Goal: Transaction & Acquisition: Book appointment/travel/reservation

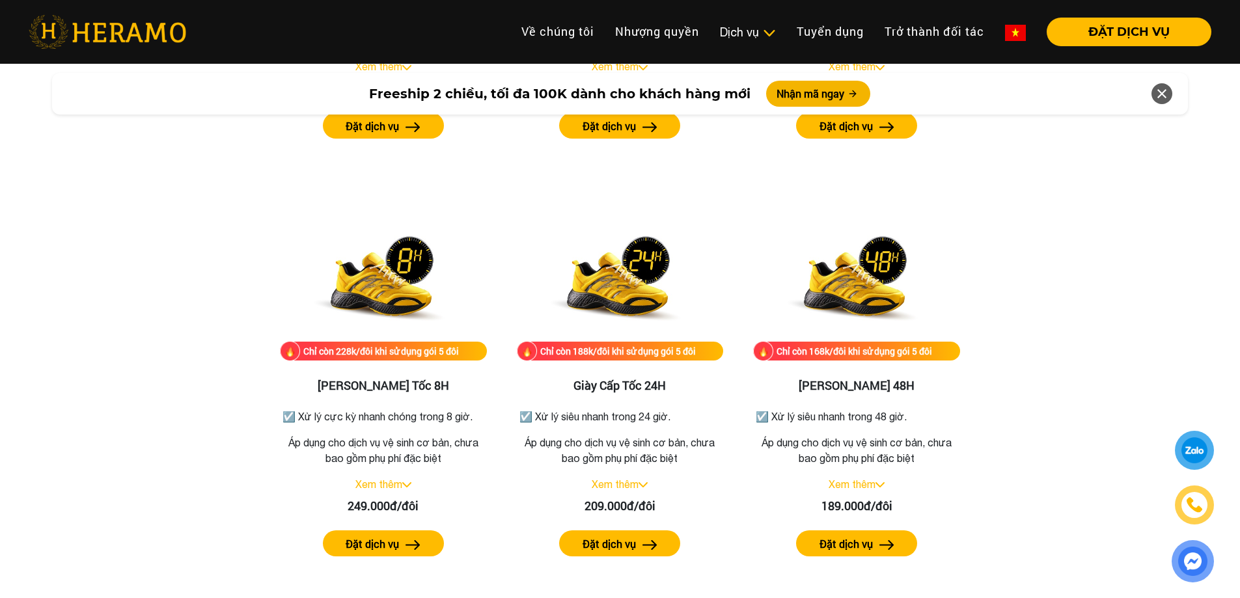
scroll to position [2212, 0]
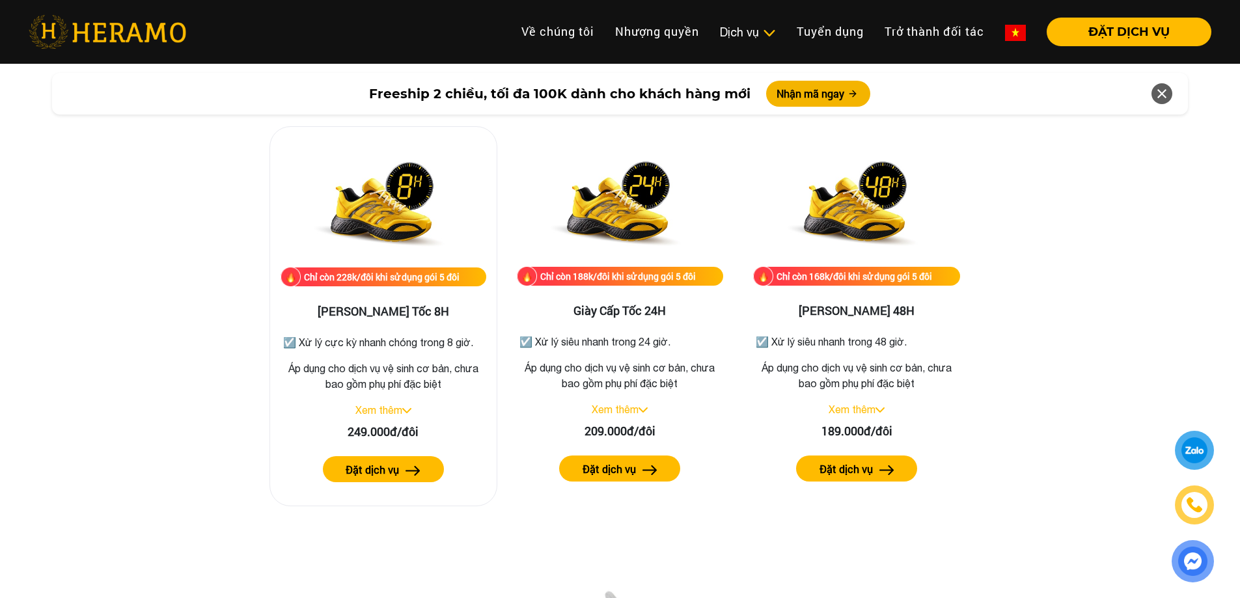
click at [397, 412] on link "Xem thêm" at bounding box center [378, 410] width 47 height 12
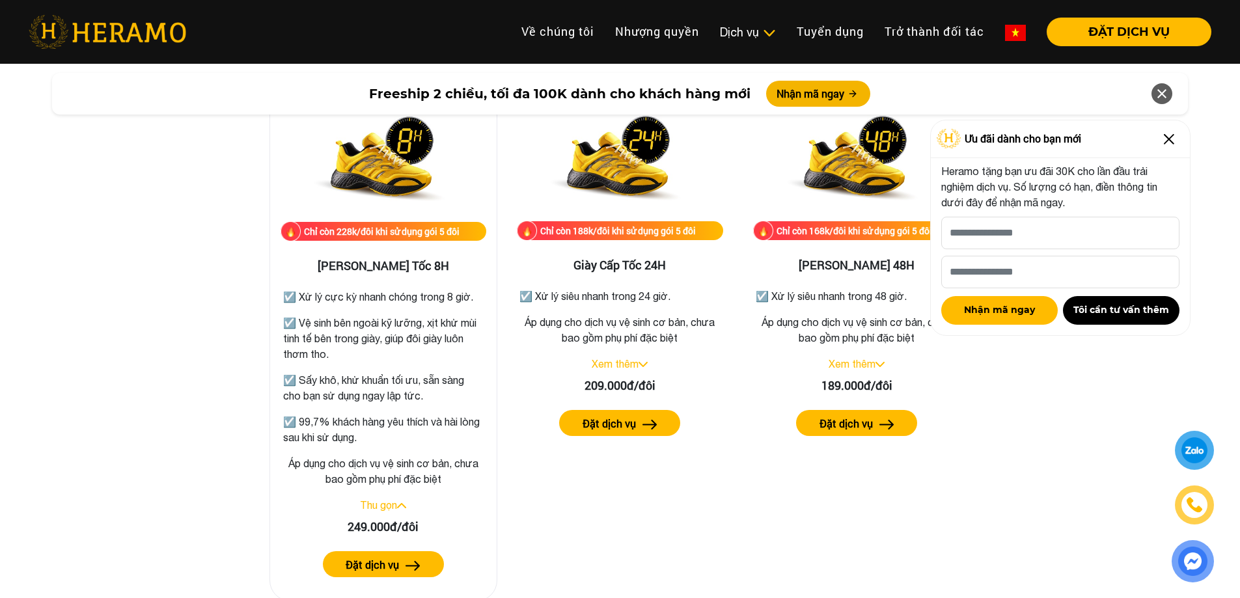
scroll to position [2342, 0]
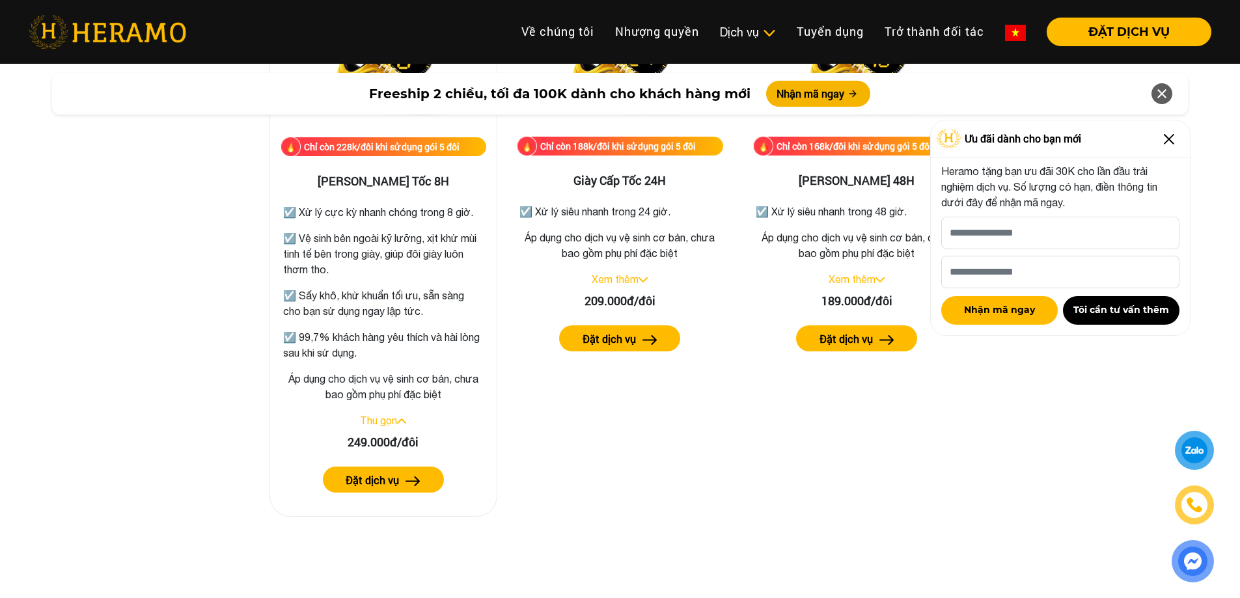
click at [389, 480] on label "Đặt dịch vụ" at bounding box center [372, 480] width 53 height 16
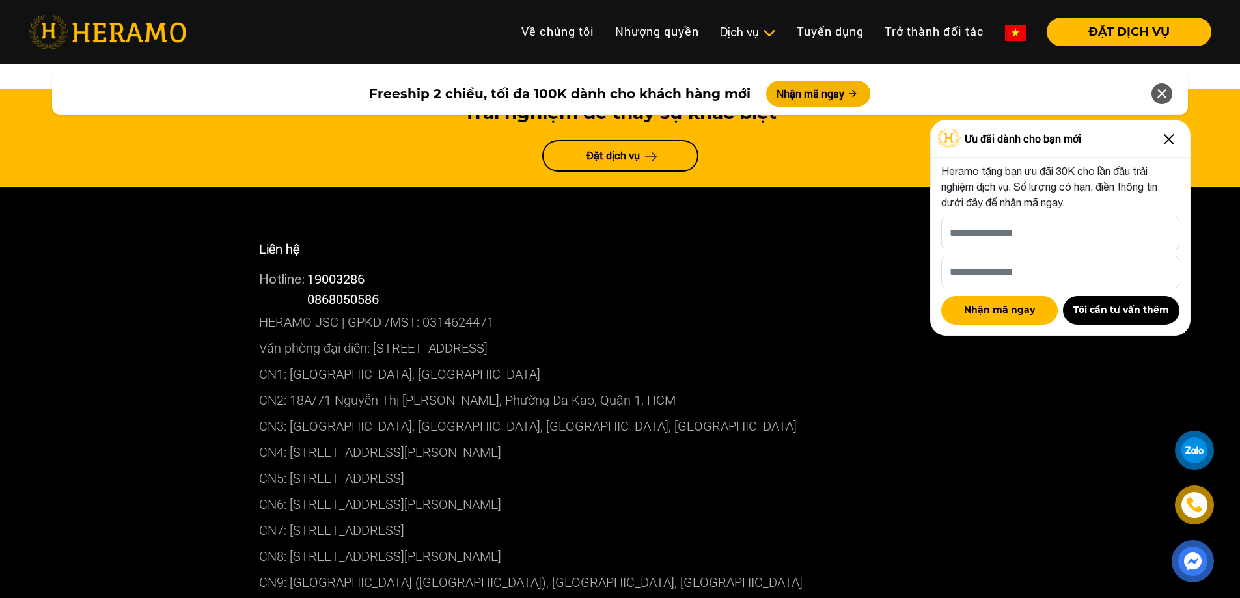
scroll to position [7222, 0]
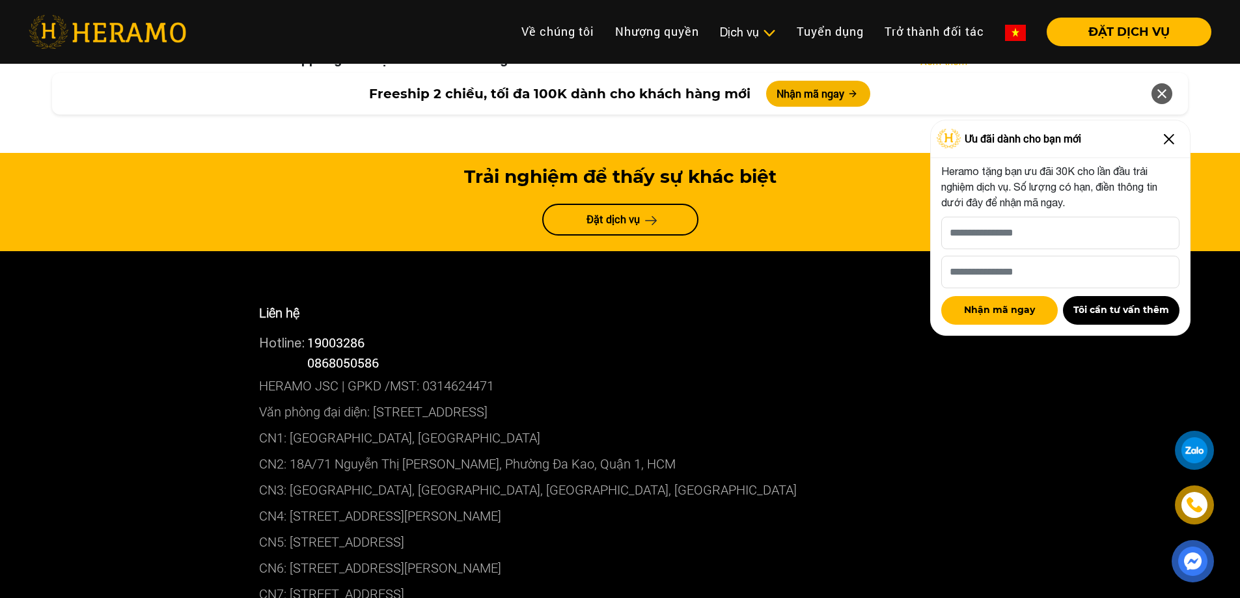
click at [543, 581] on p "CN7: [STREET_ADDRESS]" at bounding box center [620, 594] width 722 height 26
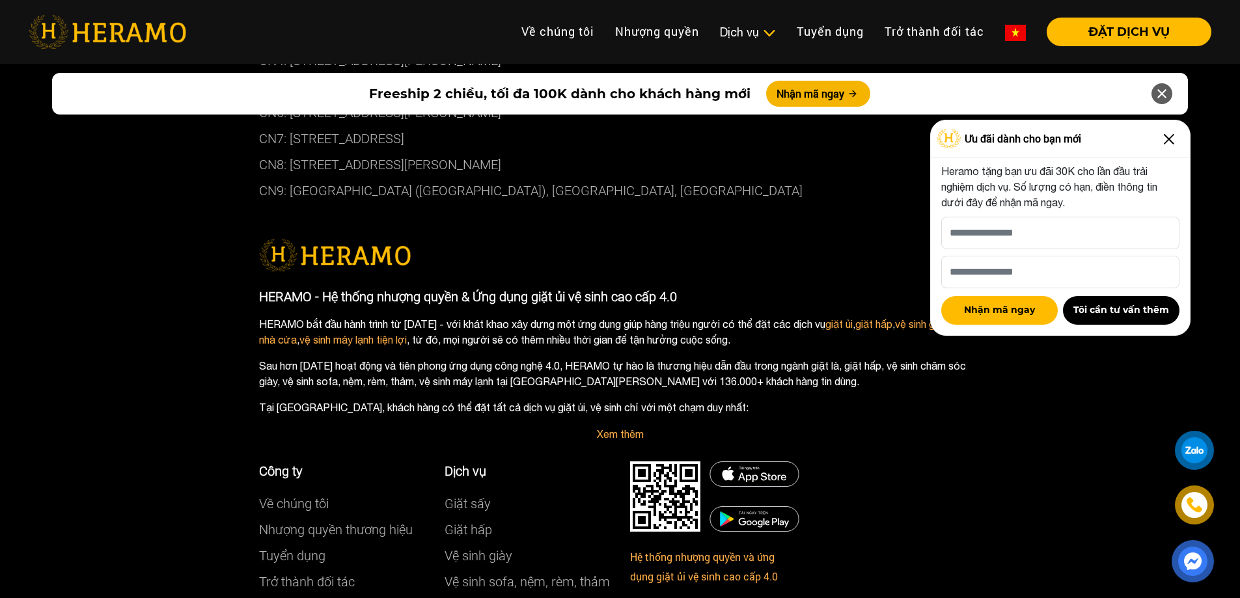
scroll to position [7761, 0]
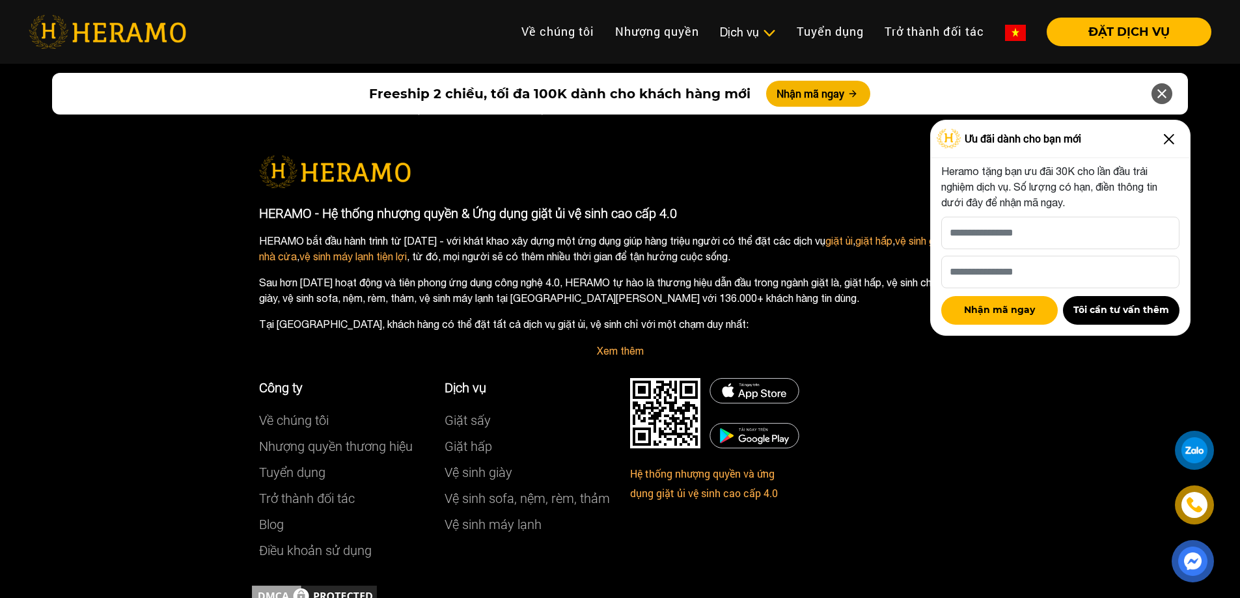
click at [159, 413] on div "Liên hệ Hotline: 19003286 Hotline: 0868050586 HERAMO JSC | GPKD /MST: 031462447…" at bounding box center [620, 174] width 1240 height 924
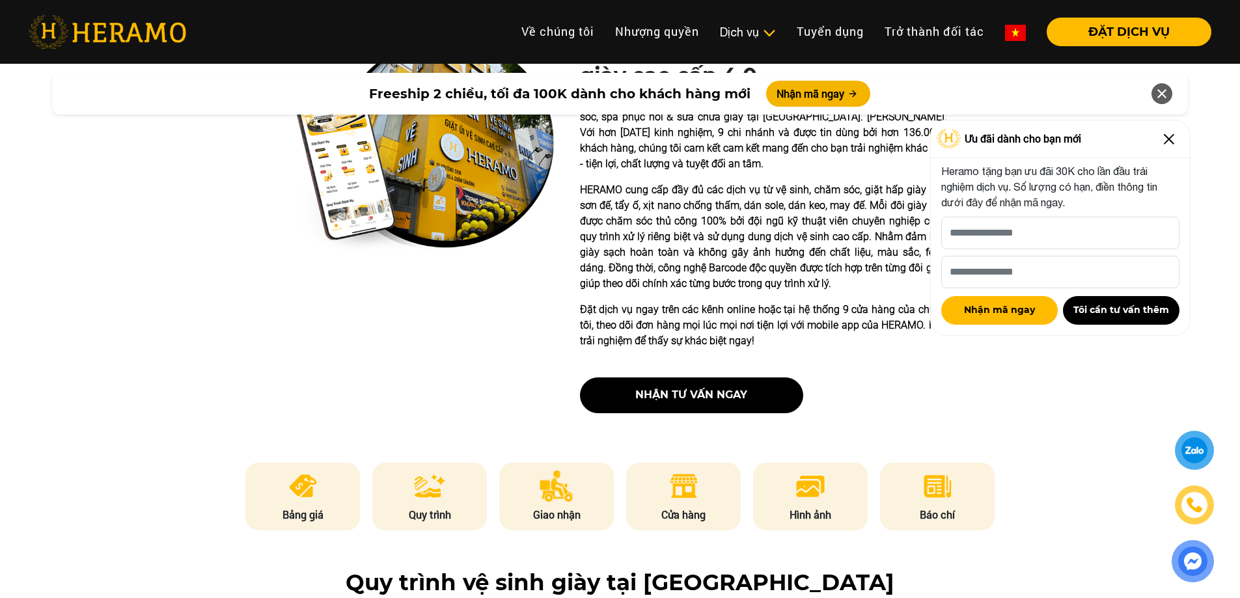
scroll to position [0, 0]
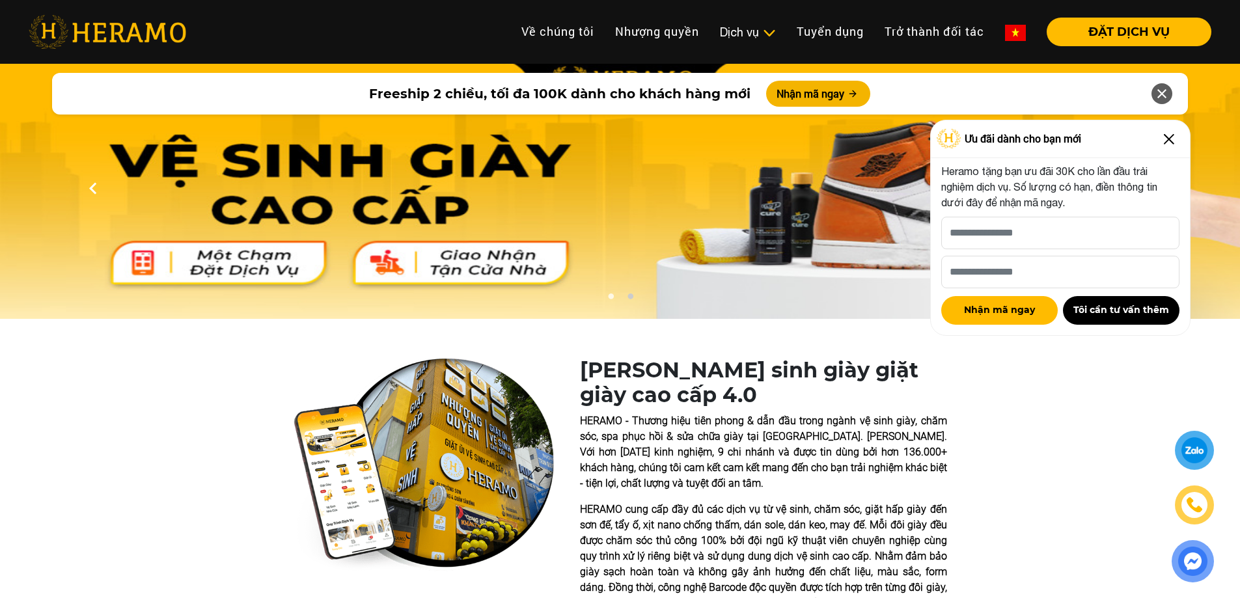
click at [1158, 138] on img at bounding box center [1168, 139] width 21 height 21
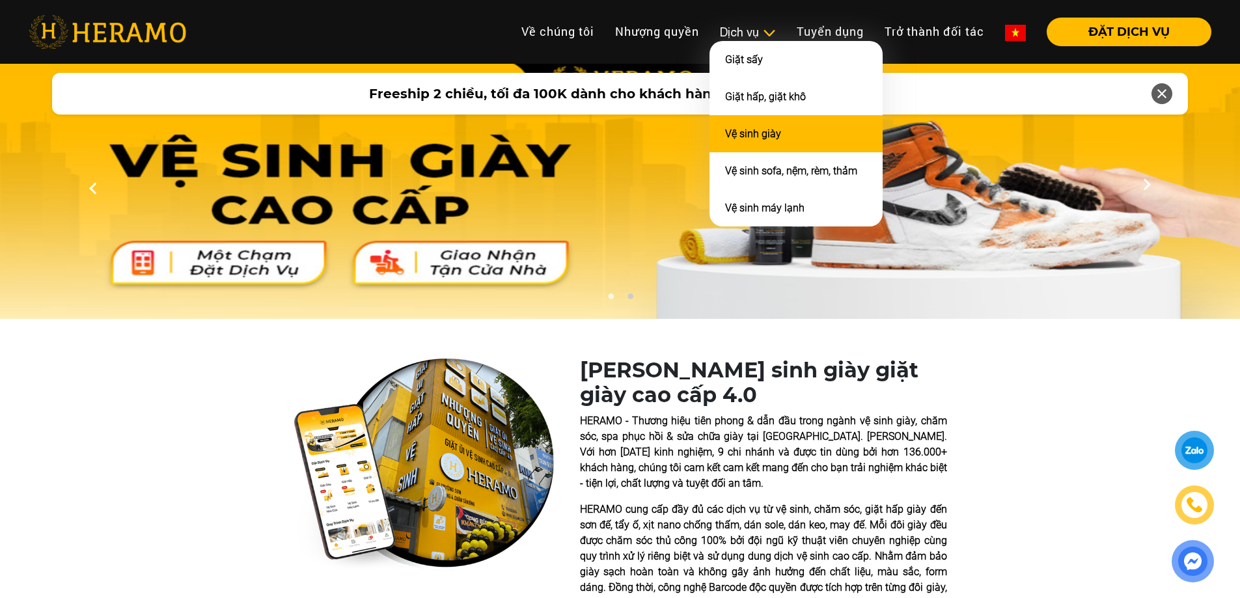
click at [774, 131] on link "Vệ sinh giày" at bounding box center [753, 134] width 56 height 12
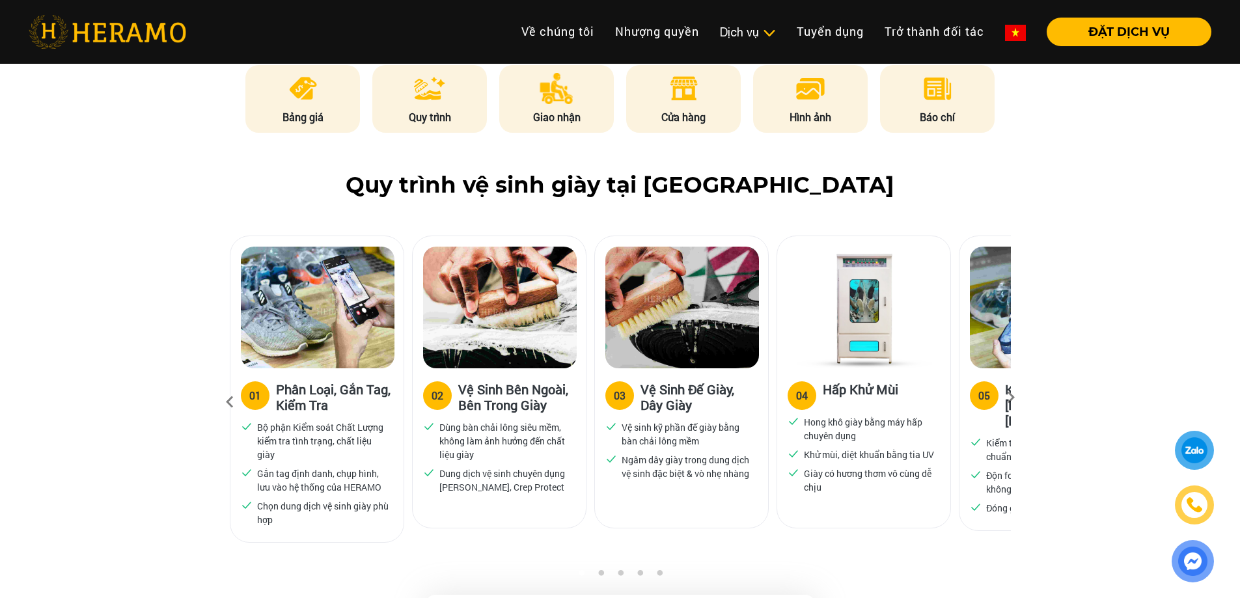
scroll to position [716, 0]
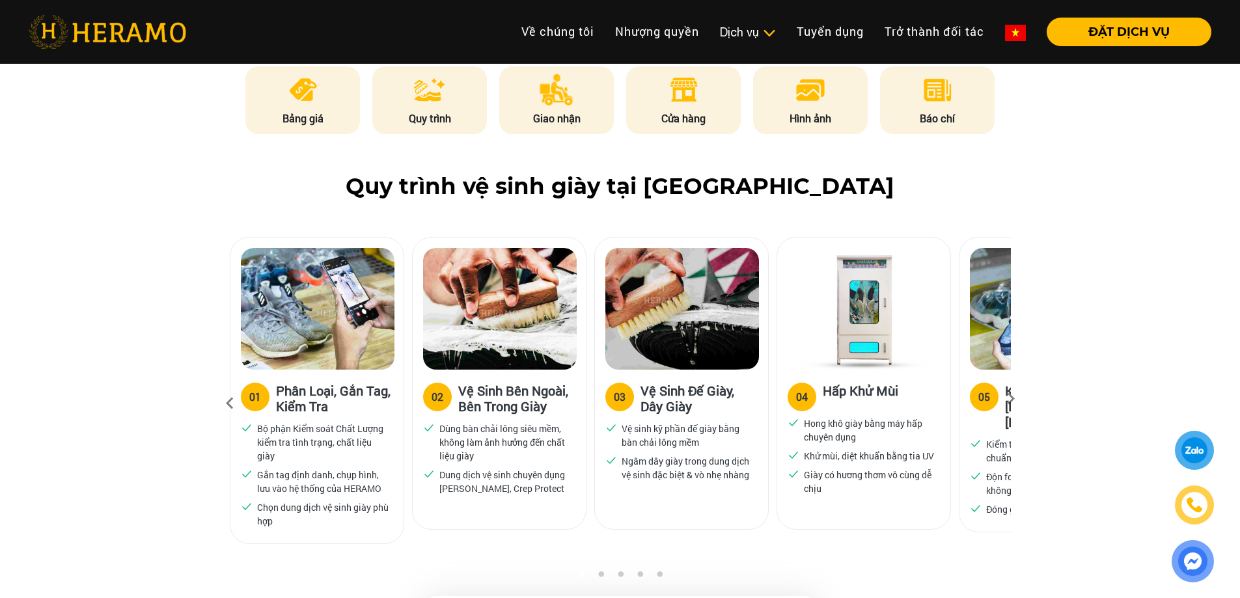
click at [1011, 399] on icon at bounding box center [1010, 403] width 23 height 8
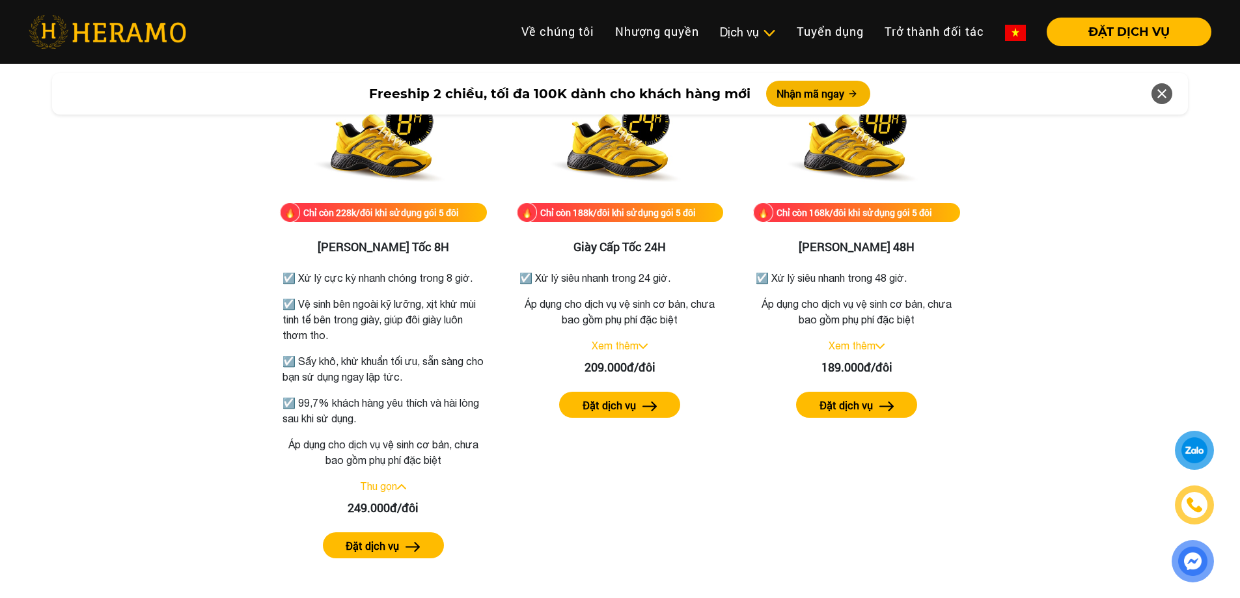
scroll to position [2277, 0]
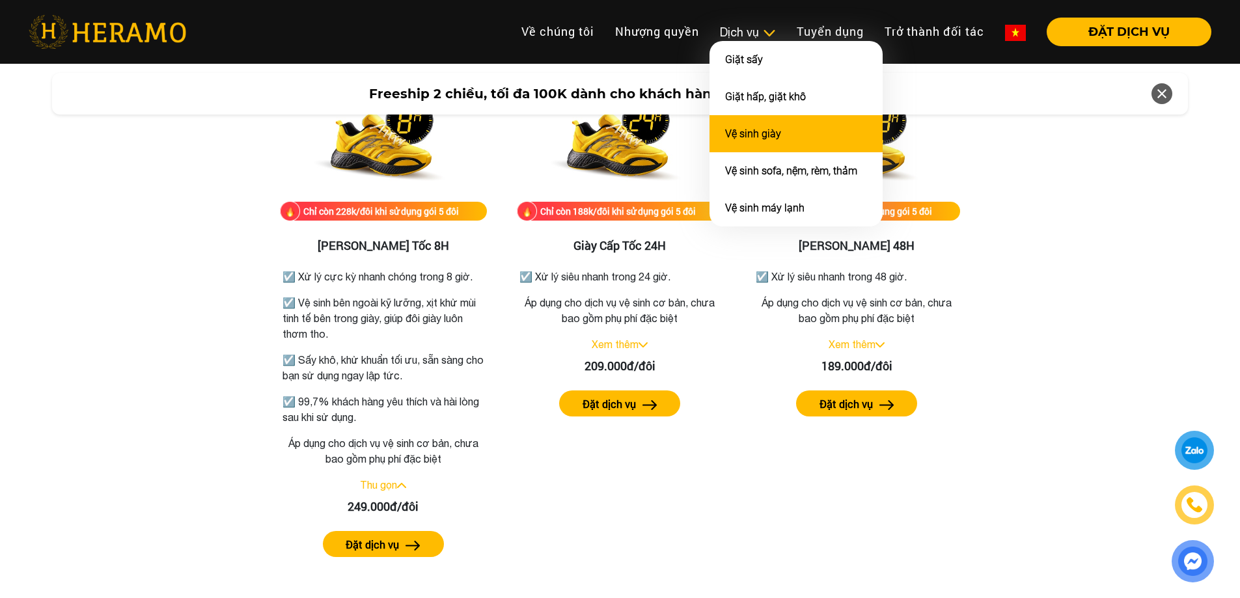
click at [776, 133] on link "Vệ sinh giày" at bounding box center [753, 134] width 56 height 12
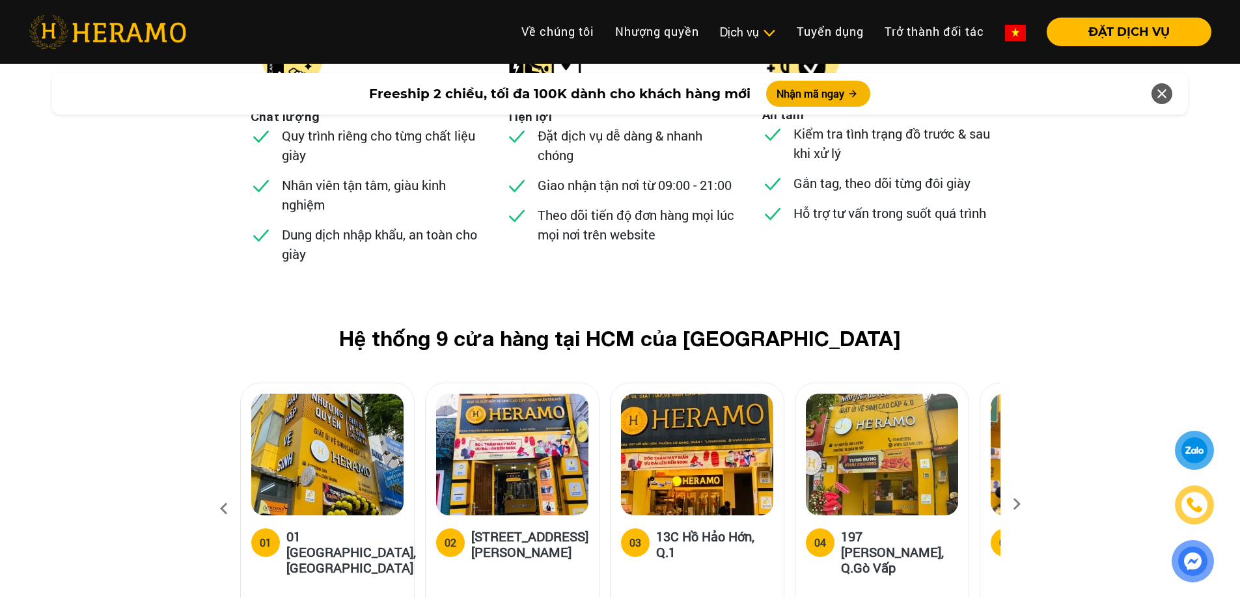
scroll to position [5205, 0]
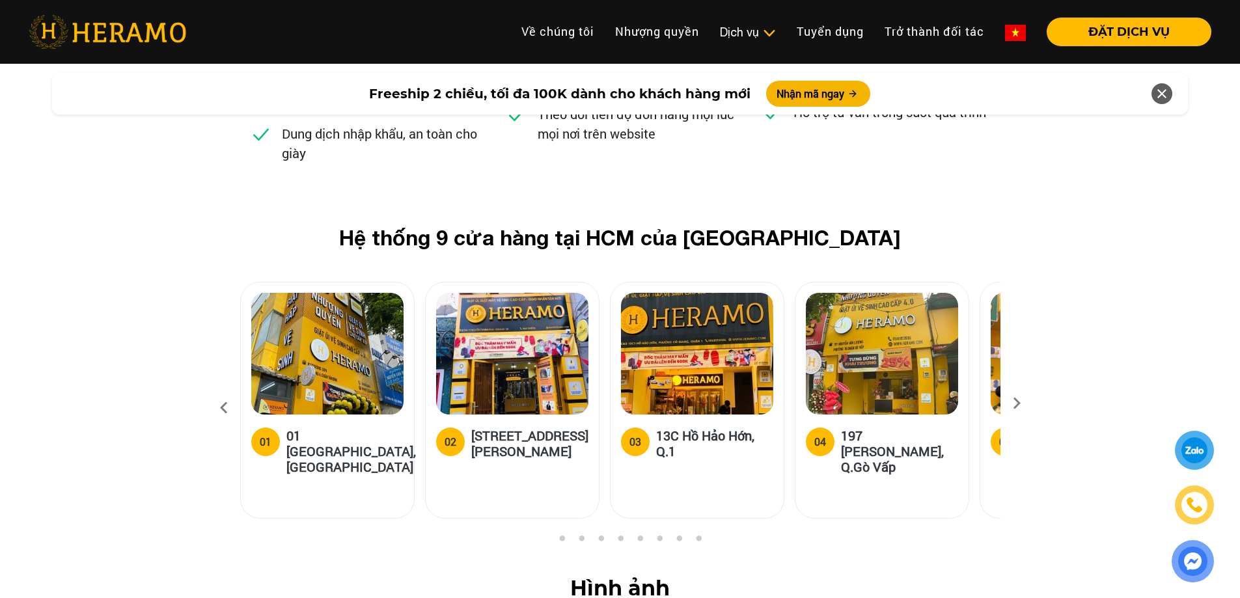
click at [1014, 403] on icon at bounding box center [1016, 407] width 23 height 8
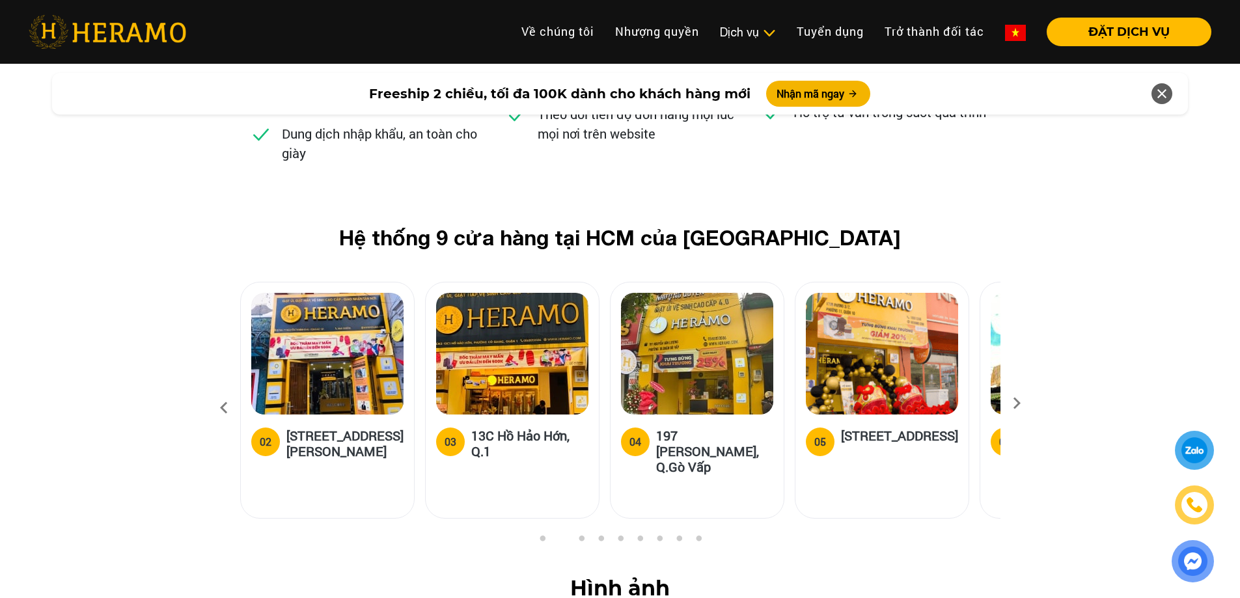
click at [1014, 403] on icon at bounding box center [1016, 407] width 23 height 8
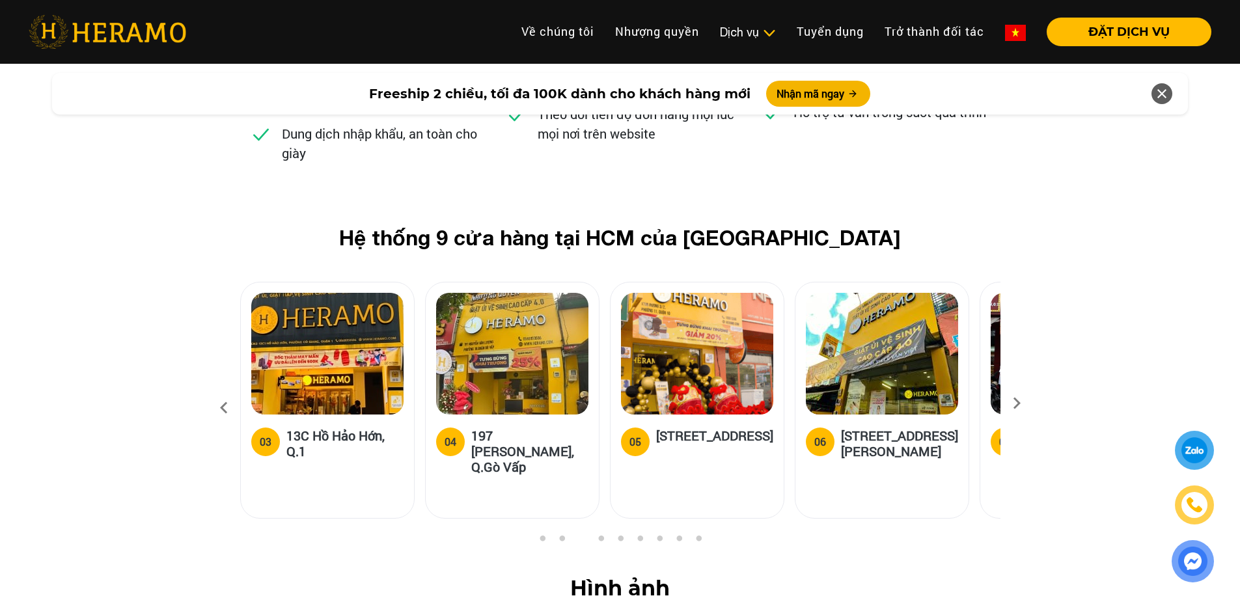
click at [1014, 403] on icon at bounding box center [1016, 407] width 23 height 8
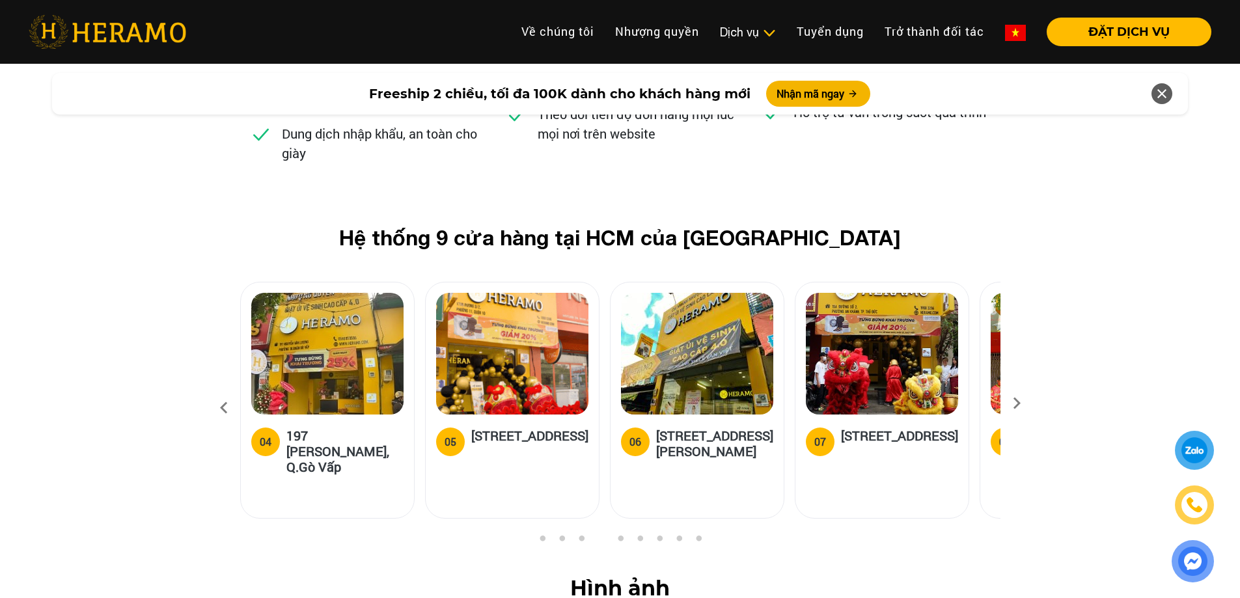
click at [1012, 403] on icon at bounding box center [1016, 407] width 23 height 8
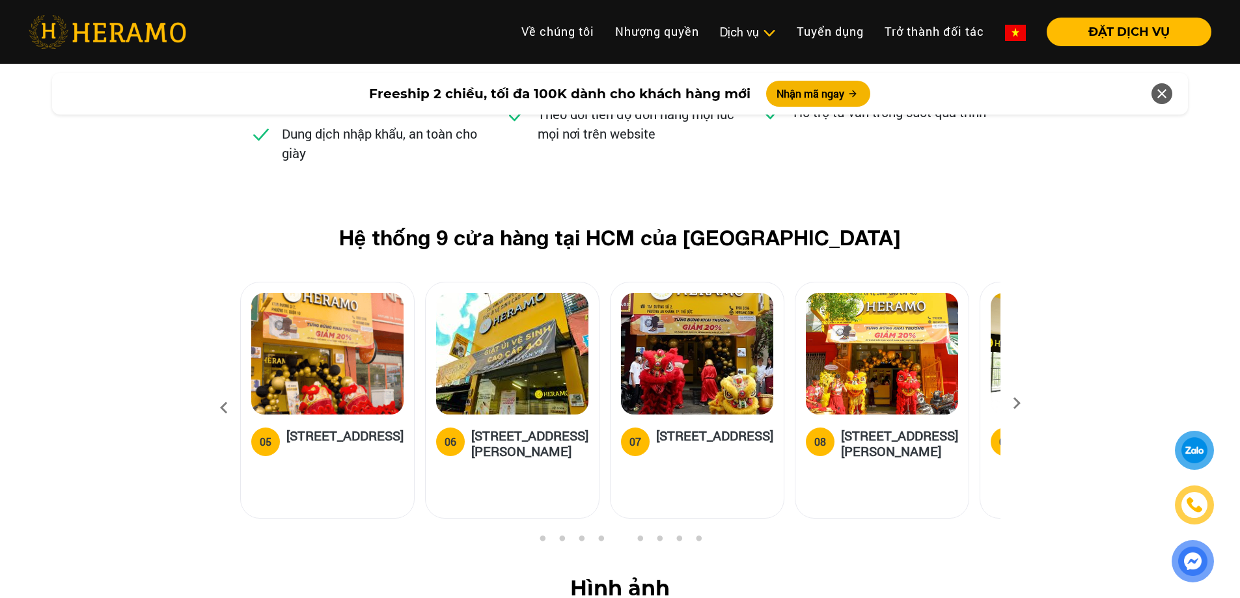
click at [655, 293] on img at bounding box center [697, 354] width 152 height 122
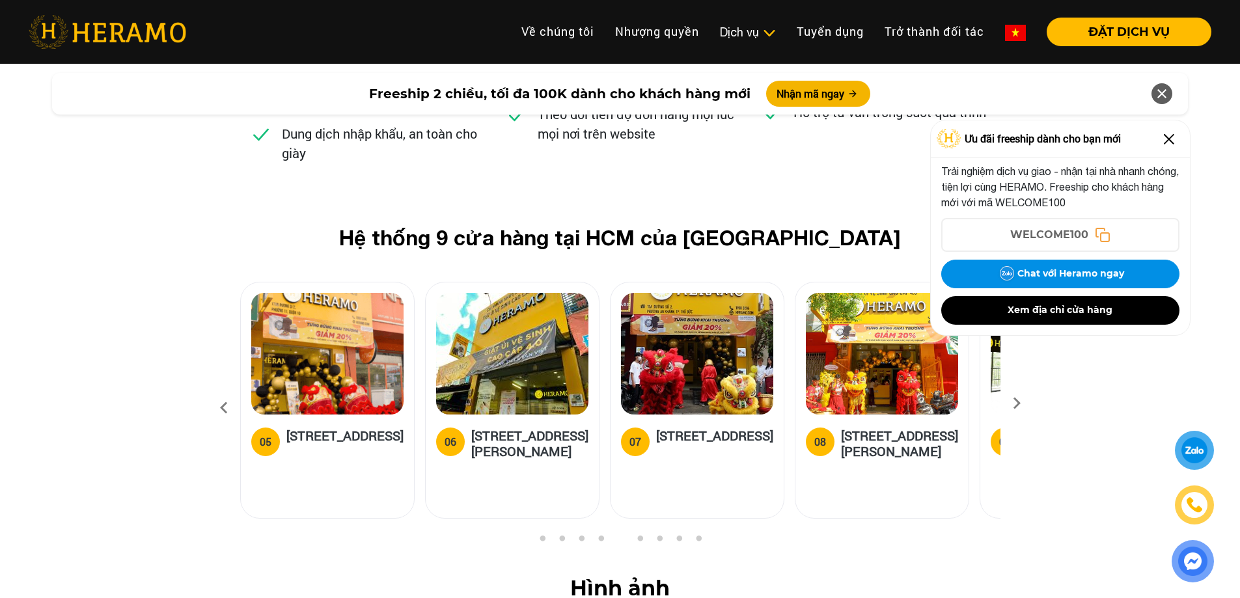
click at [709, 306] on img at bounding box center [697, 354] width 152 height 122
click at [0, 327] on div "Hệ thống 9 cửa hàng tại HCM của HERAMO 01 01 [GEOGRAPHIC_DATA], Q.[GEOGRAPHIC_D…" at bounding box center [620, 379] width 1240 height 308
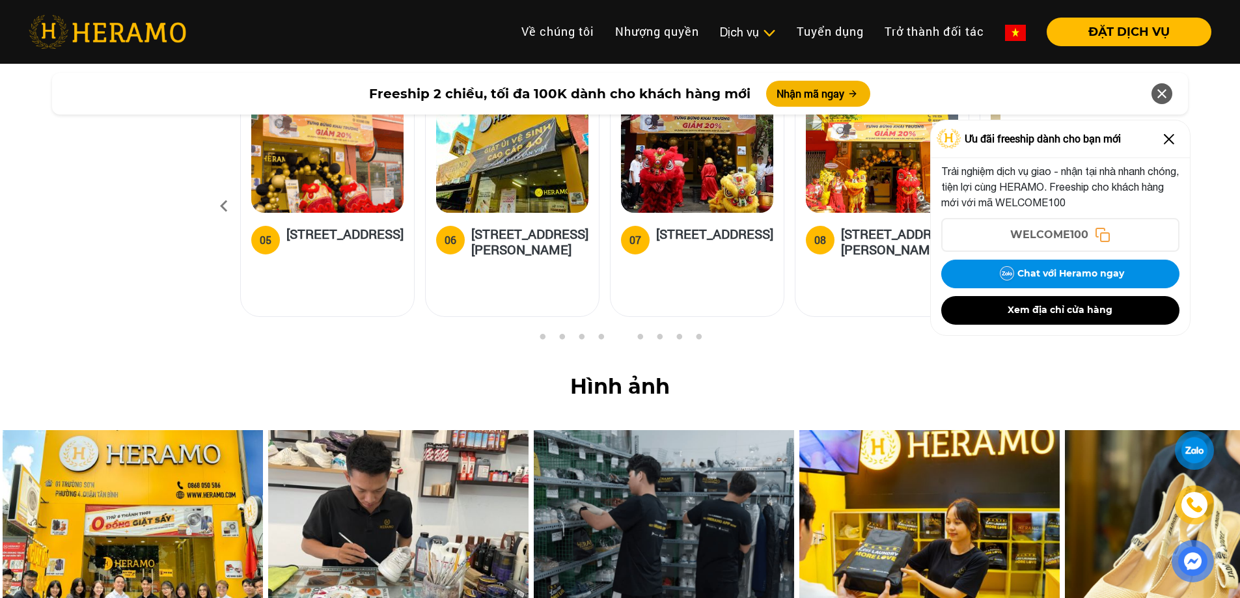
scroll to position [5401, 0]
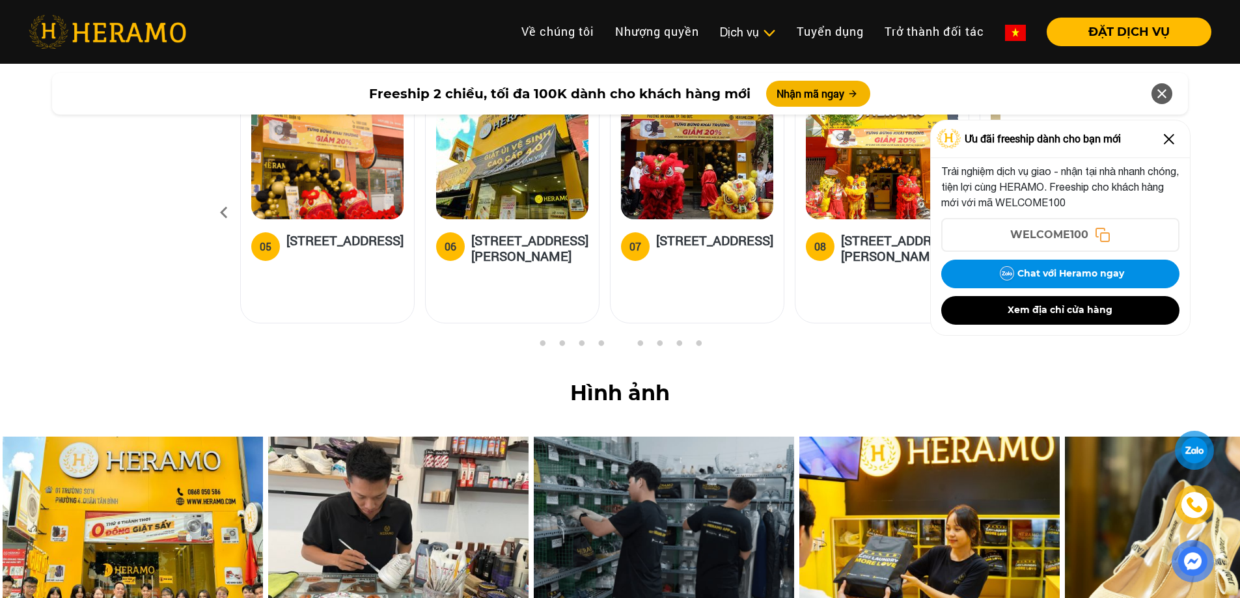
click at [1172, 137] on img at bounding box center [1168, 139] width 21 height 21
